Goal: Information Seeking & Learning: Learn about a topic

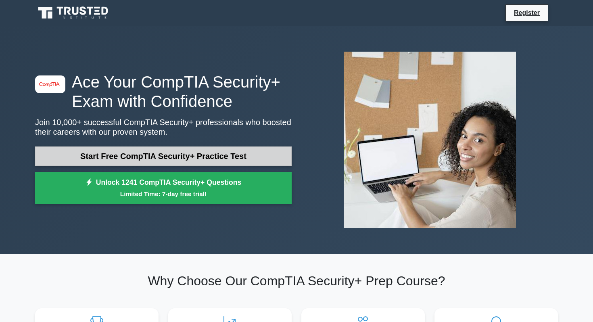
click at [270, 160] on link "Start Free CompTIA Security+ Practice Test" at bounding box center [163, 155] width 257 height 19
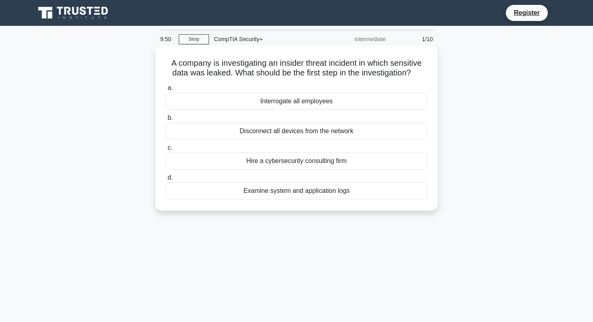
click at [301, 194] on div "Examine system and application logs" at bounding box center [296, 190] width 261 height 17
click at [166, 180] on input "d. Examine system and application logs" at bounding box center [166, 177] width 0 height 5
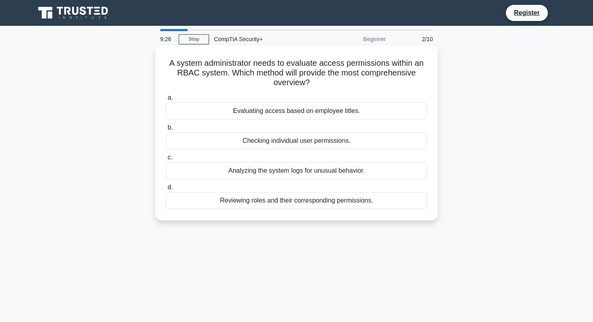
click at [274, 197] on div "Reviewing roles and their corresponding permissions." at bounding box center [296, 200] width 261 height 17
click at [166, 190] on input "d. Reviewing roles and their corresponding permissions." at bounding box center [166, 187] width 0 height 5
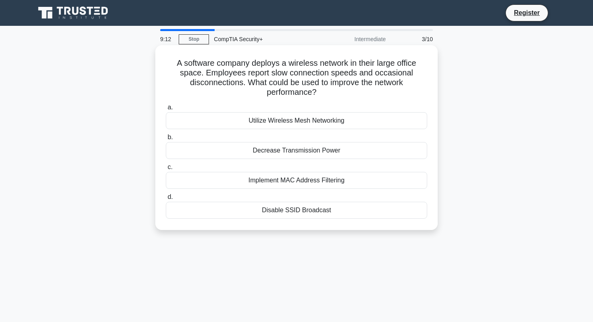
click at [326, 120] on div "Utilize Wireless Mesh Networking" at bounding box center [296, 120] width 261 height 17
click at [166, 110] on input "a. Utilize Wireless Mesh Networking" at bounding box center [166, 107] width 0 height 5
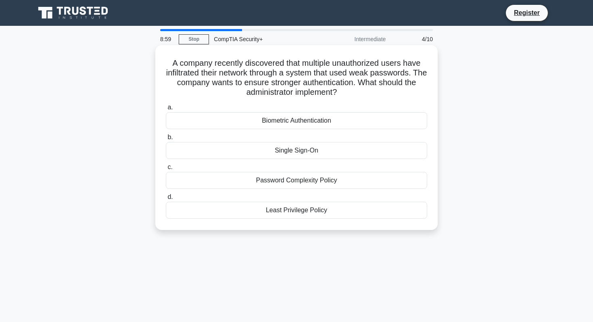
click at [327, 177] on div "Password Complexity Policy" at bounding box center [296, 180] width 261 height 17
click at [166, 170] on input "c. Password Complexity Policy" at bounding box center [166, 167] width 0 height 5
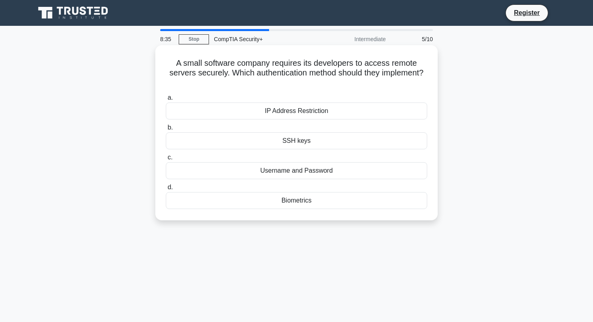
click at [341, 137] on div "SSH keys" at bounding box center [296, 140] width 261 height 17
click at [166, 130] on input "b. SSH keys" at bounding box center [166, 127] width 0 height 5
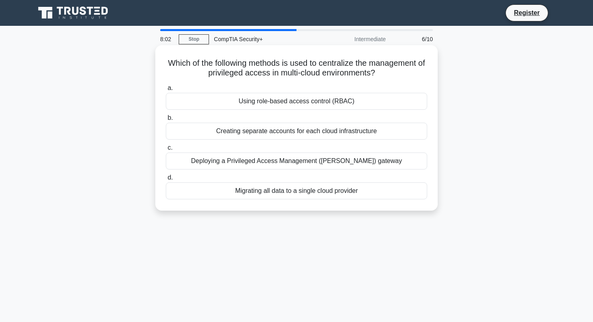
click at [382, 103] on div "Using role-based access control (RBAC)" at bounding box center [296, 101] width 261 height 17
click at [166, 91] on input "a. Using role-based access control (RBAC)" at bounding box center [166, 88] width 0 height 5
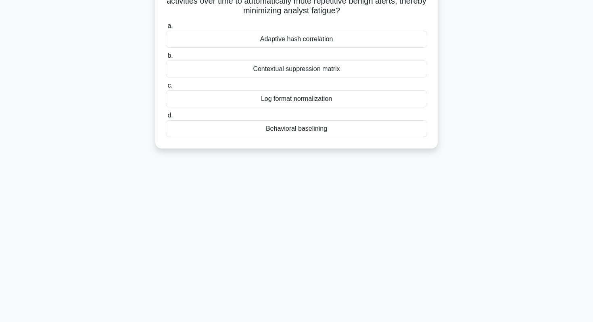
scroll to position [114, 0]
